Goal: Obtain resource: Download file/media

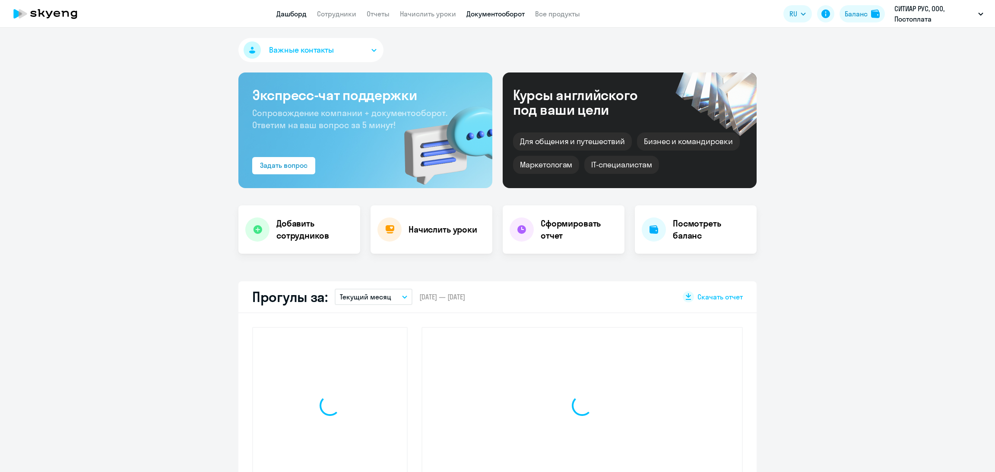
click at [502, 16] on link "Документооборот" at bounding box center [495, 13] width 58 height 9
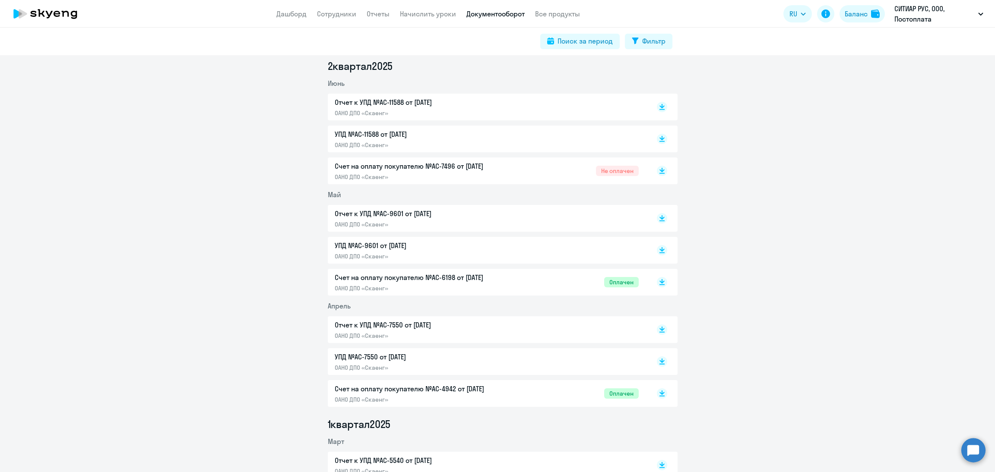
scroll to position [388, 0]
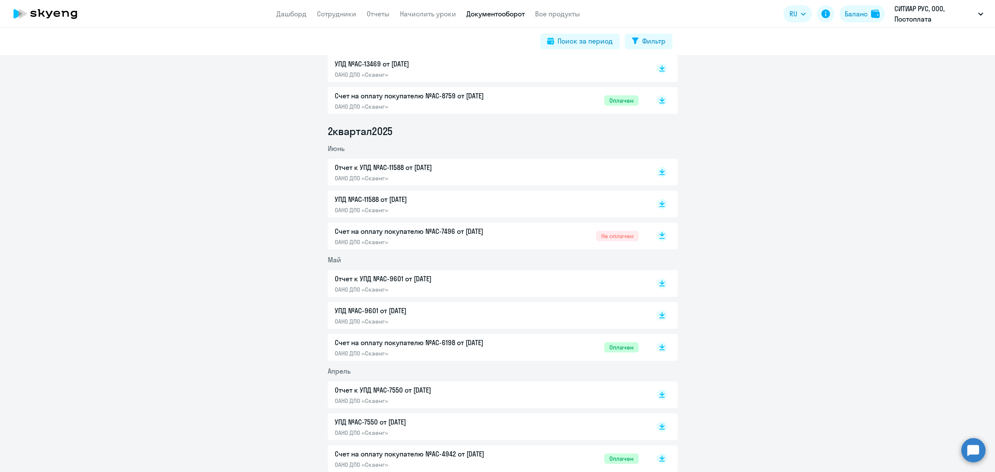
click at [657, 238] on icon at bounding box center [662, 236] width 10 height 10
click at [506, 238] on p "ОАНО ДПО «Скаенг»" at bounding box center [425, 242] width 181 height 8
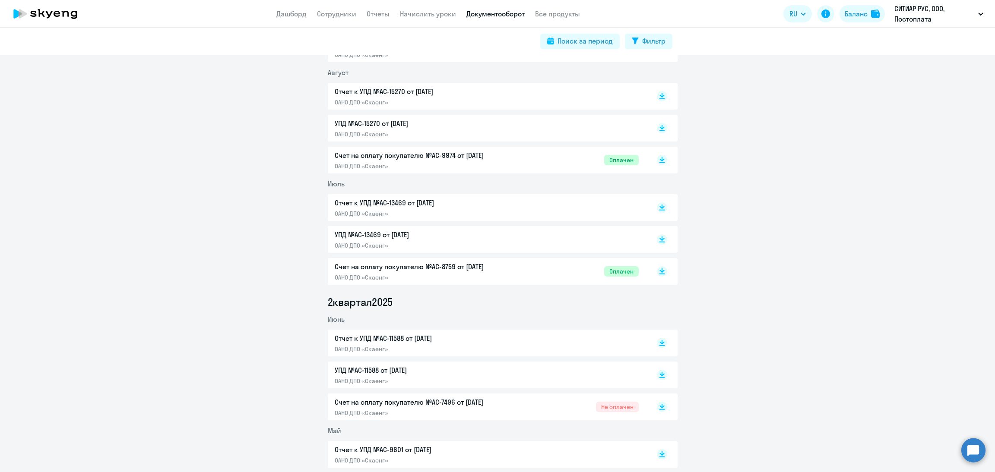
scroll to position [129, 0]
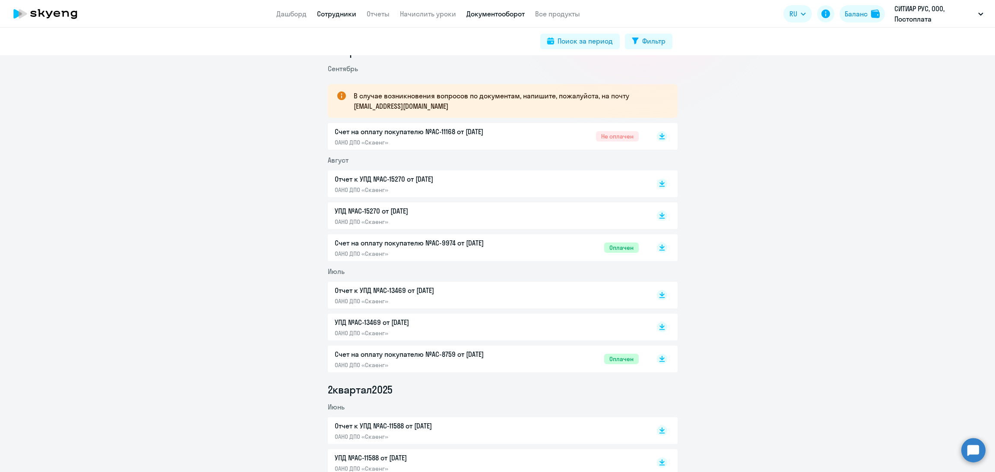
click at [333, 13] on link "Сотрудники" at bounding box center [336, 13] width 39 height 9
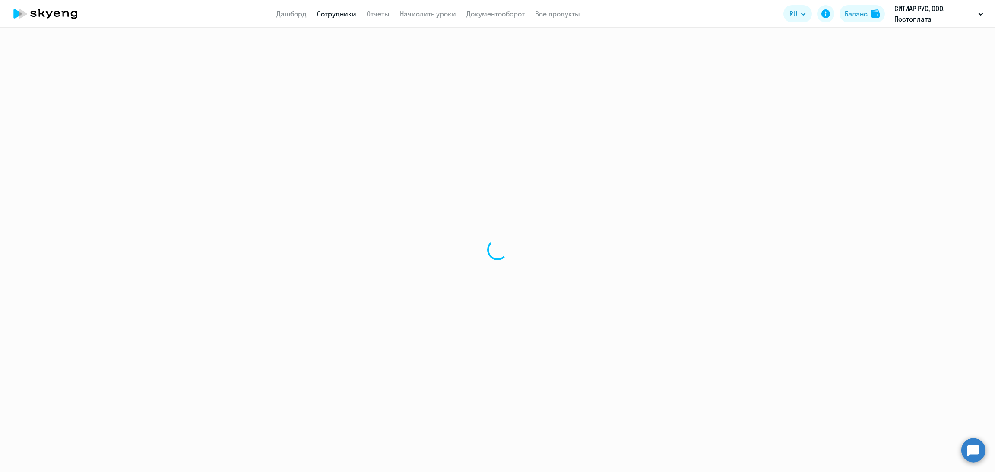
select select "30"
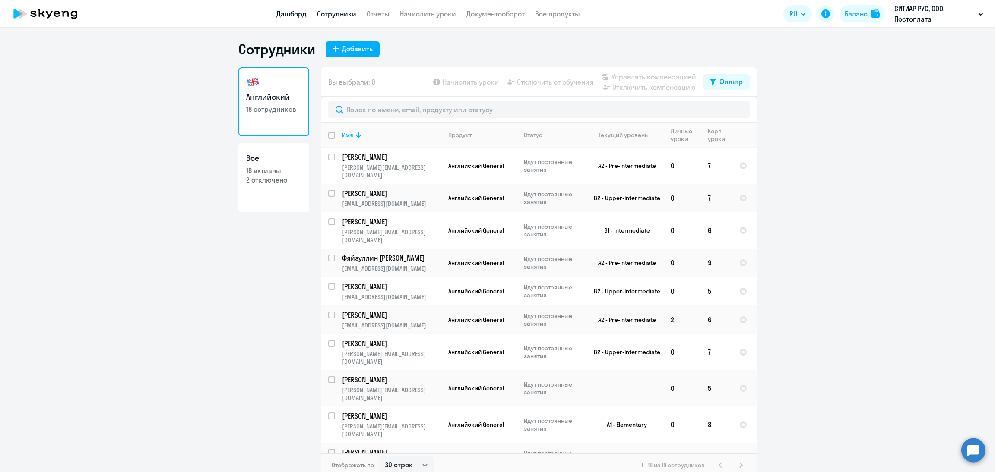
click at [284, 13] on link "Дашборд" at bounding box center [291, 13] width 30 height 9
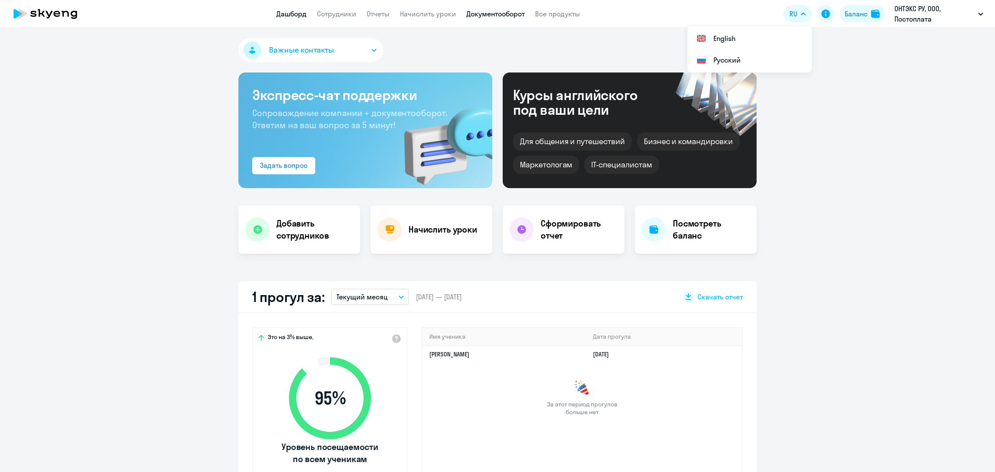
click at [488, 16] on link "Документооборот" at bounding box center [495, 13] width 58 height 9
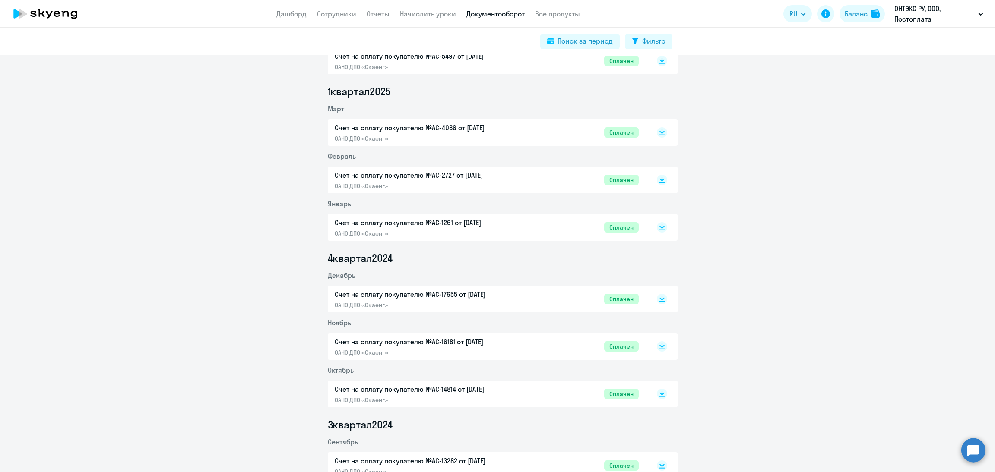
scroll to position [469, 0]
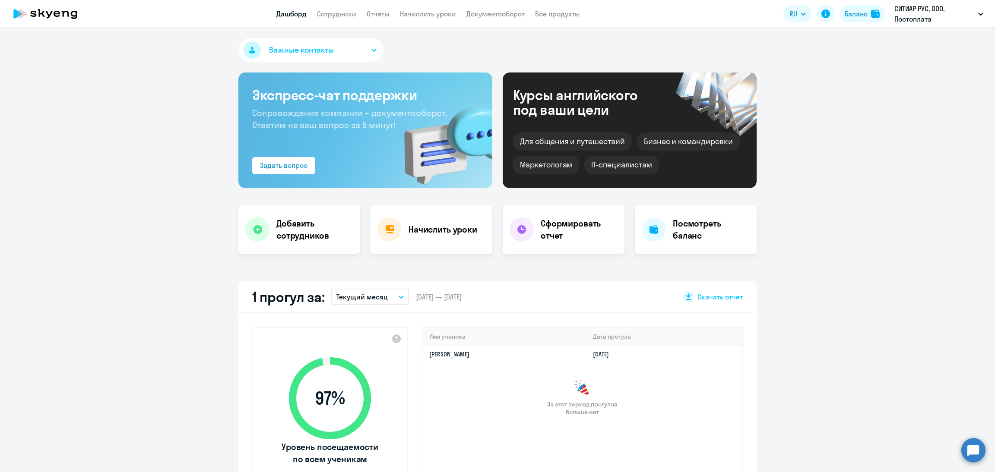
click at [485, 19] on app-menu-item-link "Документооборот" at bounding box center [495, 14] width 58 height 11
click at [480, 10] on link "Документооборот" at bounding box center [495, 13] width 58 height 9
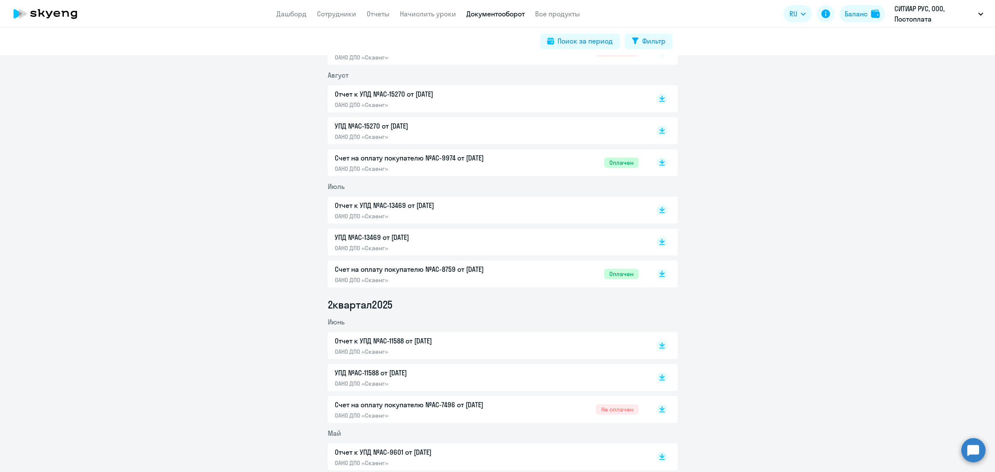
scroll to position [323, 0]
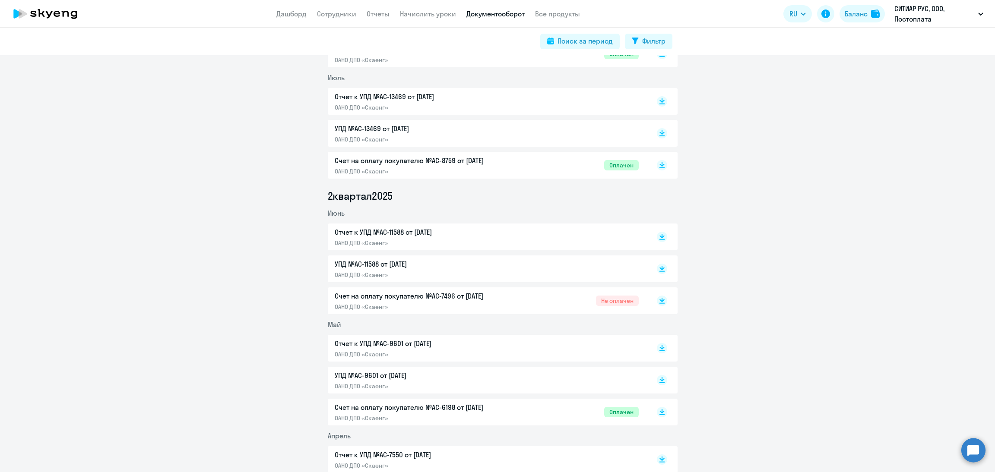
click at [463, 301] on div "Счет на оплату покупателю №AC-7496 от 02.06.2025 ОАНО ДПО «Скаенг»" at bounding box center [425, 301] width 181 height 20
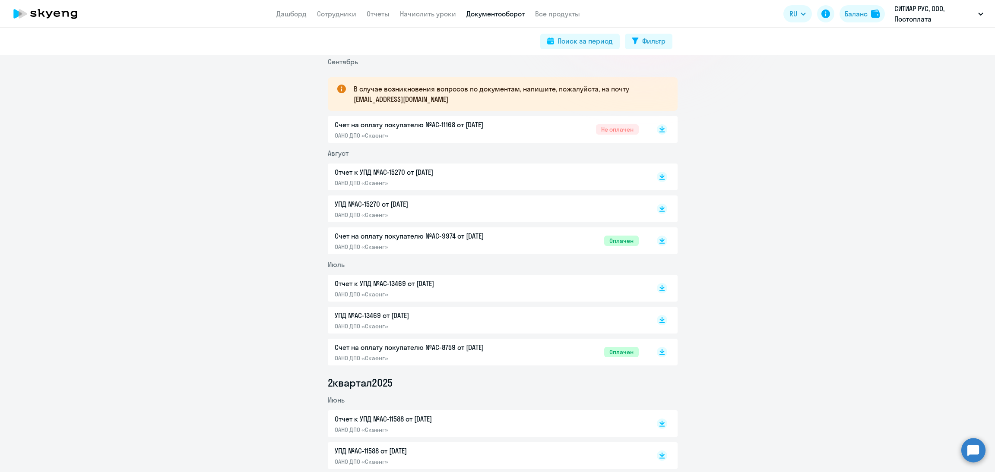
scroll to position [129, 0]
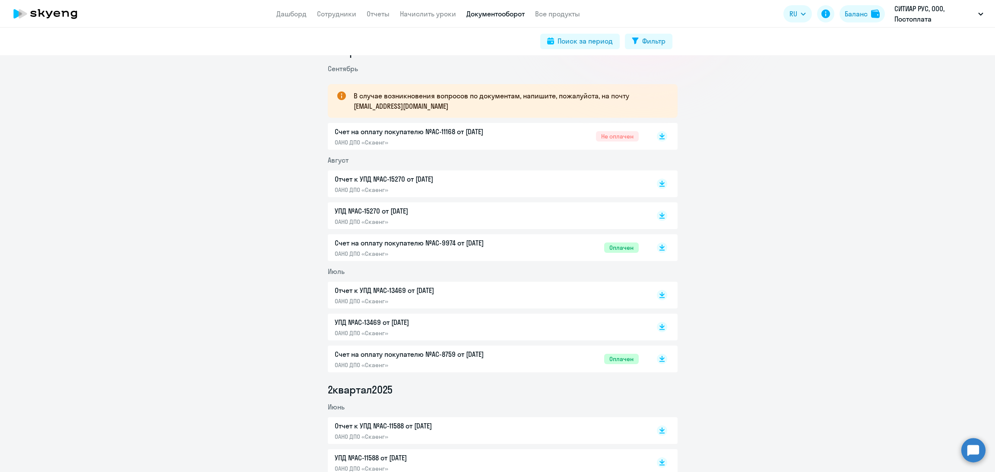
click at [503, 243] on p "Счет на оплату покупателю №AC-9974 от [DATE]" at bounding box center [425, 243] width 181 height 10
click at [494, 354] on p "Счет на оплату покупателю №AC-8759 от 02.07.2025" at bounding box center [425, 354] width 181 height 10
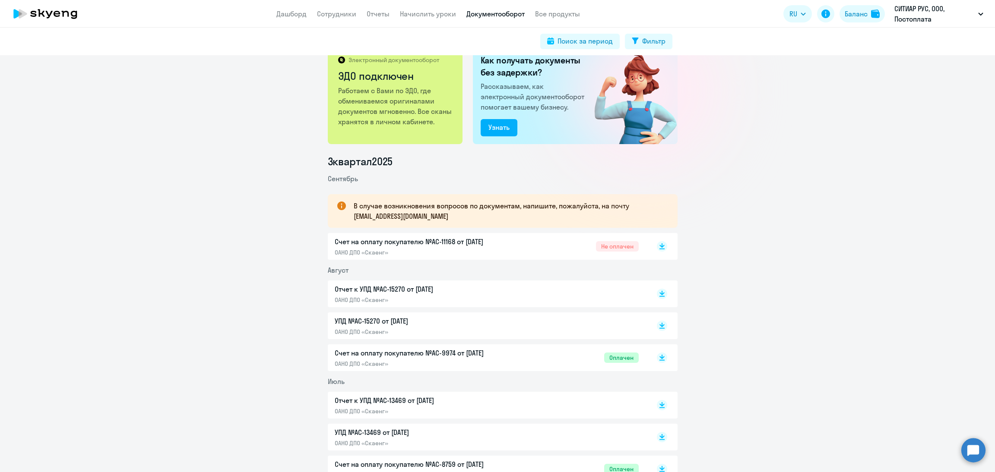
scroll to position [0, 0]
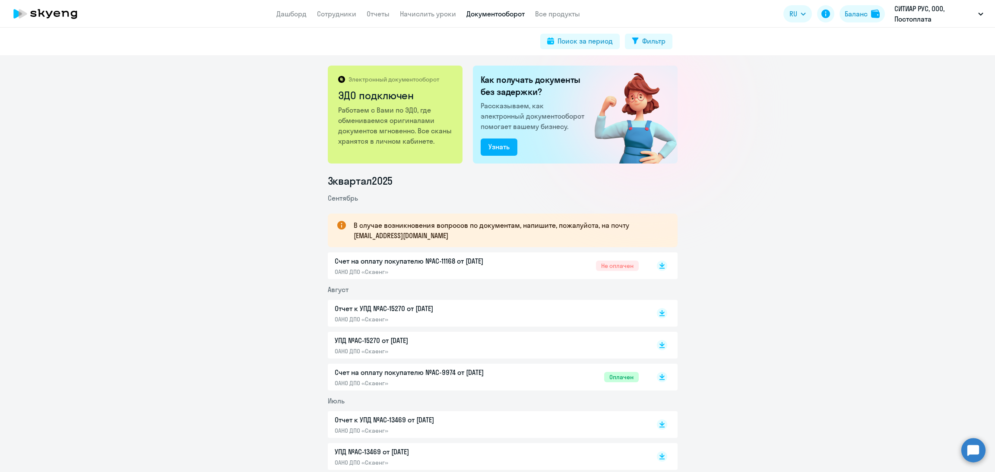
click at [517, 262] on div "Счет на оплату покупателю №AC-11168 от 02.09.2025 ОАНО ДПО «Скаенг» Не оплачен" at bounding box center [487, 266] width 304 height 20
